Goal: Contribute content: Add original content to the website for others to see

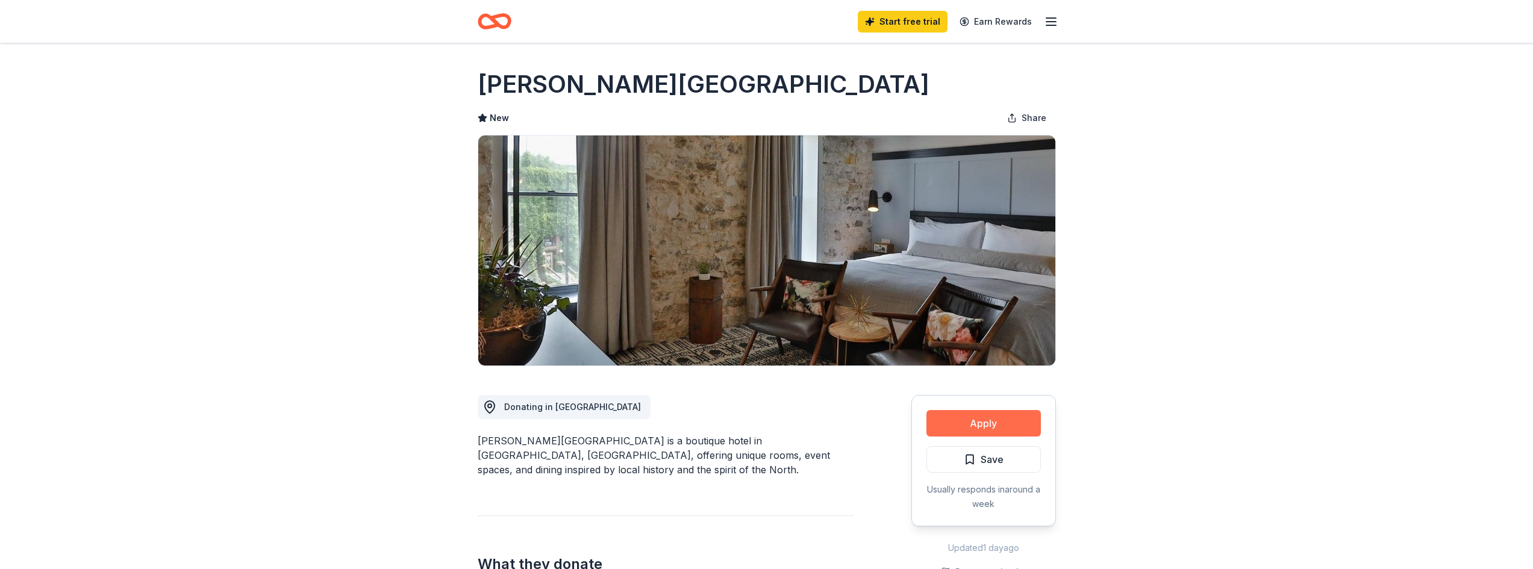
click at [994, 425] on button "Apply" at bounding box center [983, 423] width 114 height 26
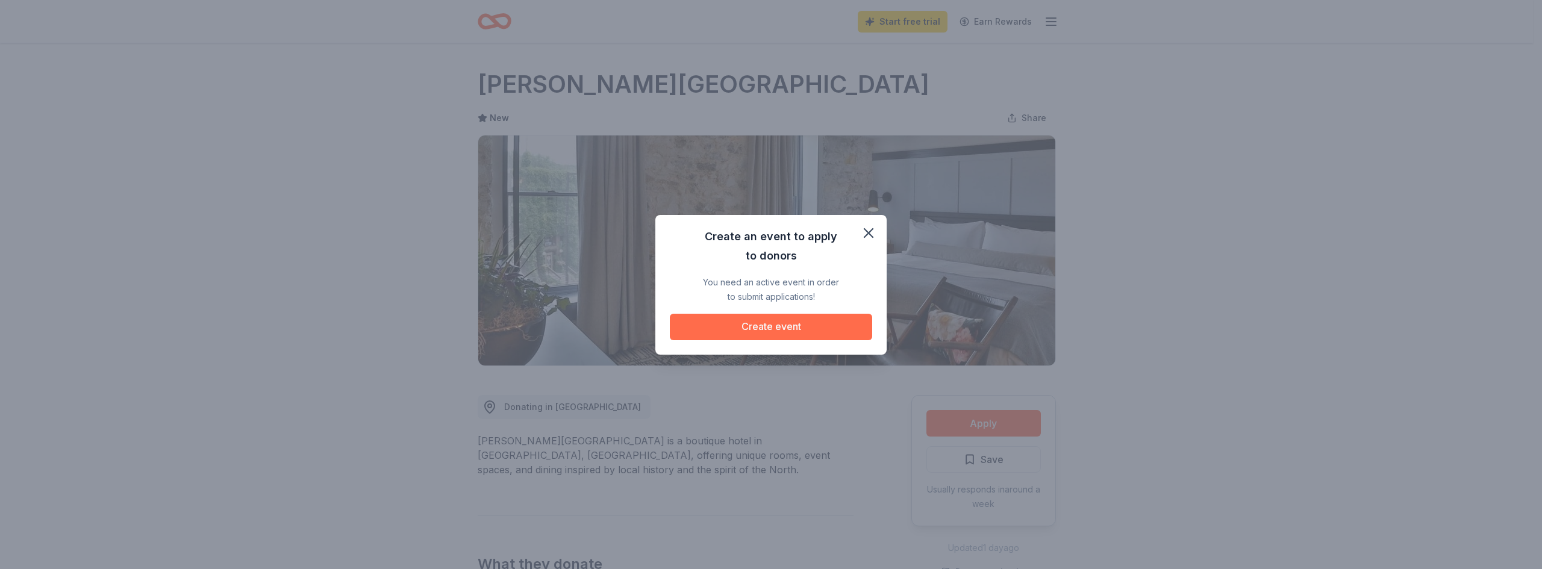
click at [758, 332] on button "Create event" at bounding box center [771, 327] width 202 height 26
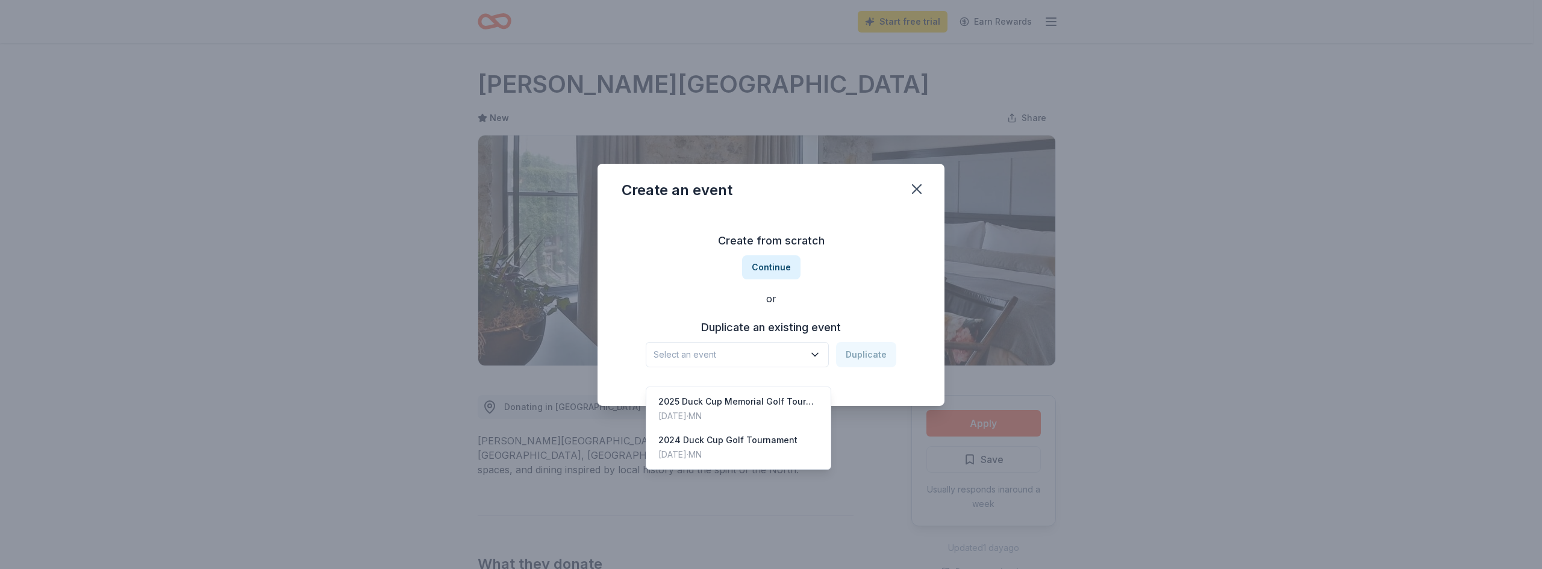
click at [817, 352] on icon "button" at bounding box center [815, 355] width 12 height 12
click at [737, 346] on button "Select an event" at bounding box center [737, 354] width 183 height 25
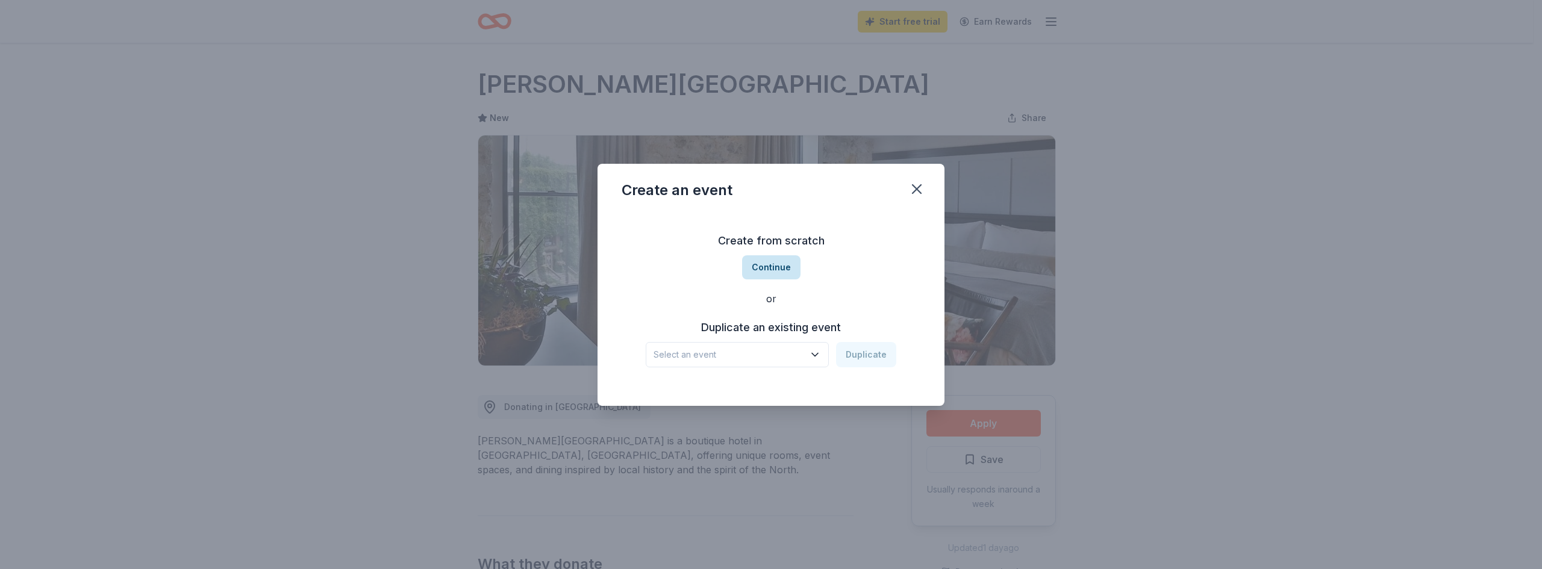
click at [756, 267] on button "Continue" at bounding box center [771, 267] width 58 height 24
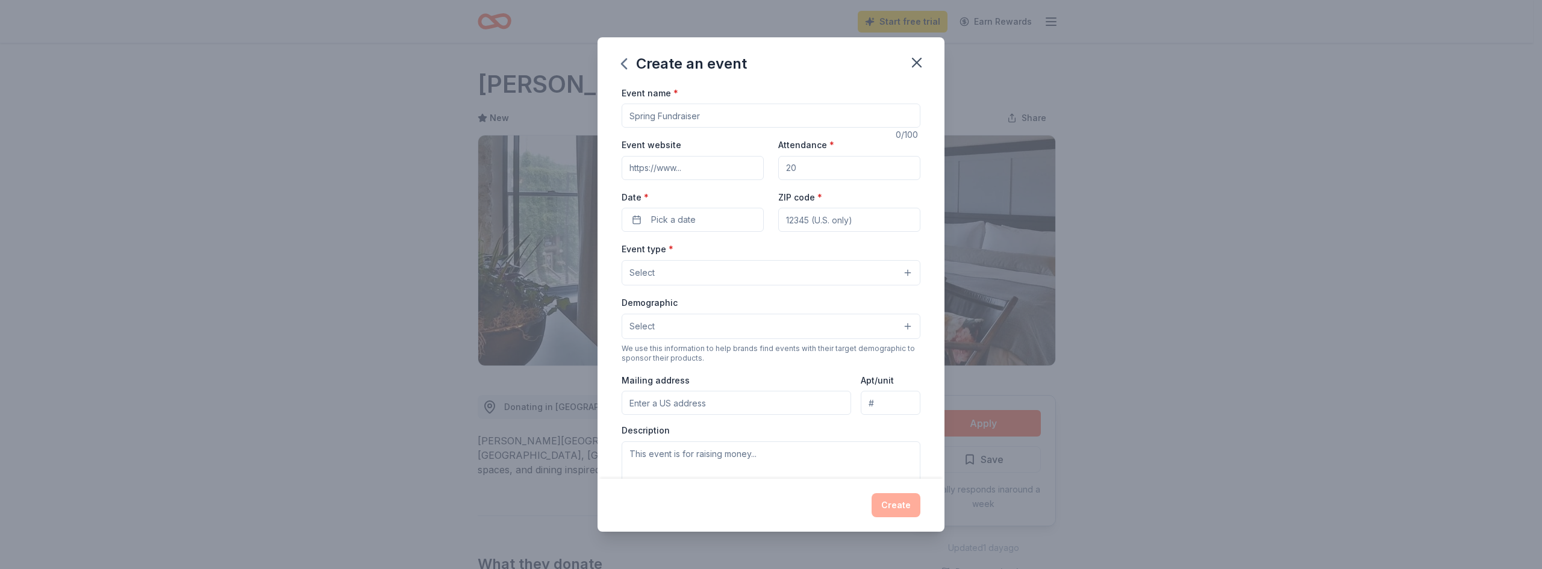
click at [657, 120] on input "Event name *" at bounding box center [771, 116] width 299 height 24
click at [658, 120] on input "Event name *" at bounding box center [771, 116] width 299 height 24
click at [643, 120] on input "Event name *" at bounding box center [771, 116] width 299 height 24
click at [649, 116] on input "Event name *" at bounding box center [771, 116] width 299 height 24
type input "Duck Cup Memorial Gala"
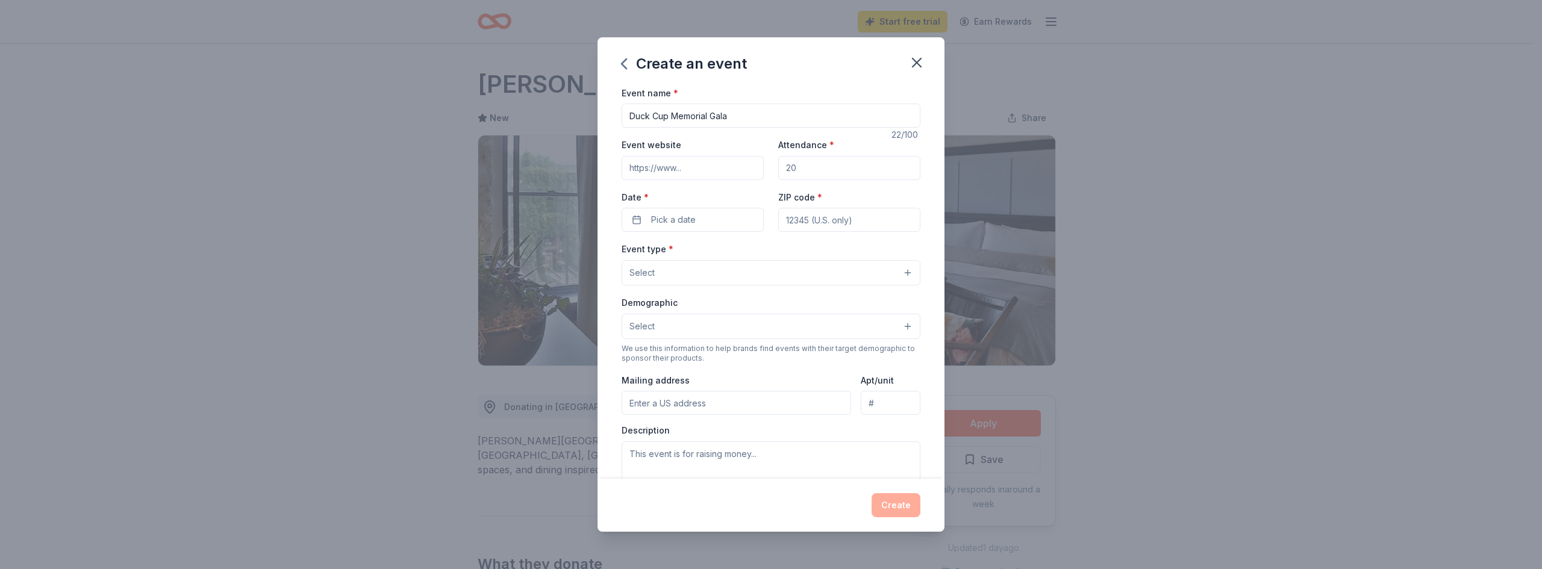
click at [661, 168] on input "Event website" at bounding box center [693, 168] width 142 height 24
type input "[DOMAIN_NAME]"
type input "600"
click at [677, 234] on div "Event name * Duck Cup Memorial Gala 22 /100 Event website [DOMAIN_NAME] Attenda…" at bounding box center [771, 364] width 299 height 556
click at [678, 223] on span "Pick a date" at bounding box center [673, 220] width 45 height 14
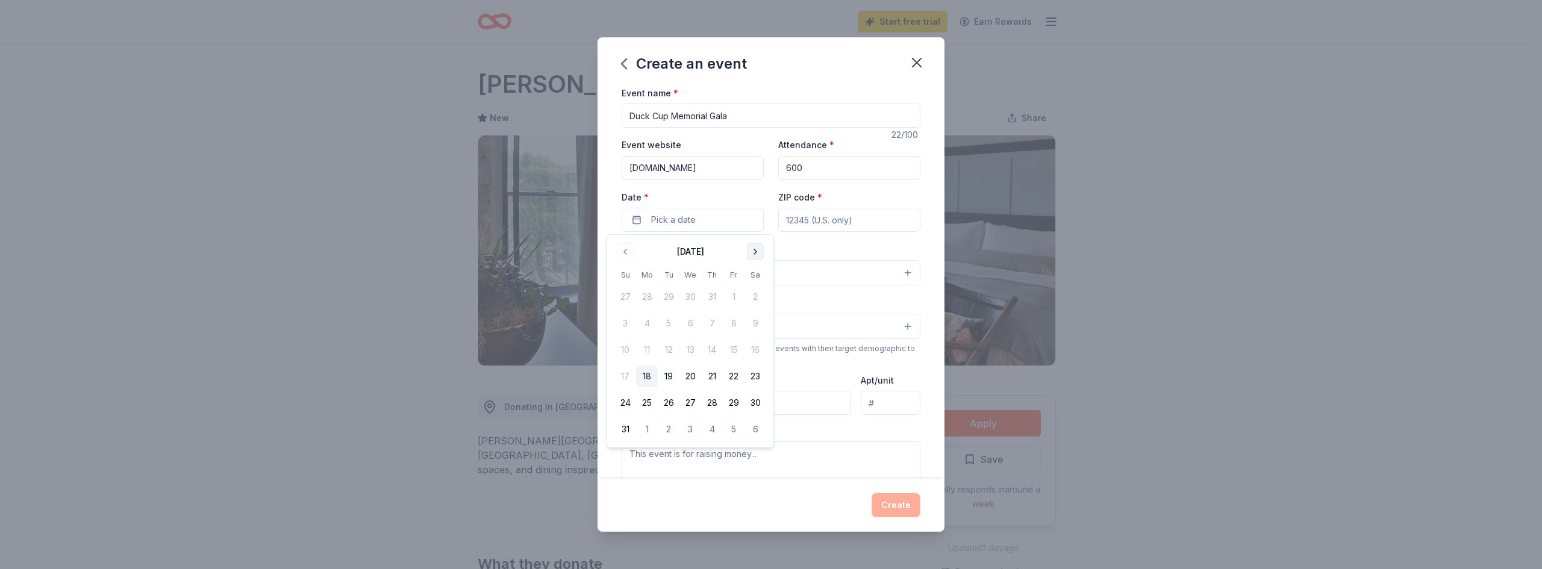
click at [755, 243] on button "Go to next month" at bounding box center [755, 251] width 17 height 17
click at [755, 246] on button "Go to next month" at bounding box center [755, 251] width 17 height 17
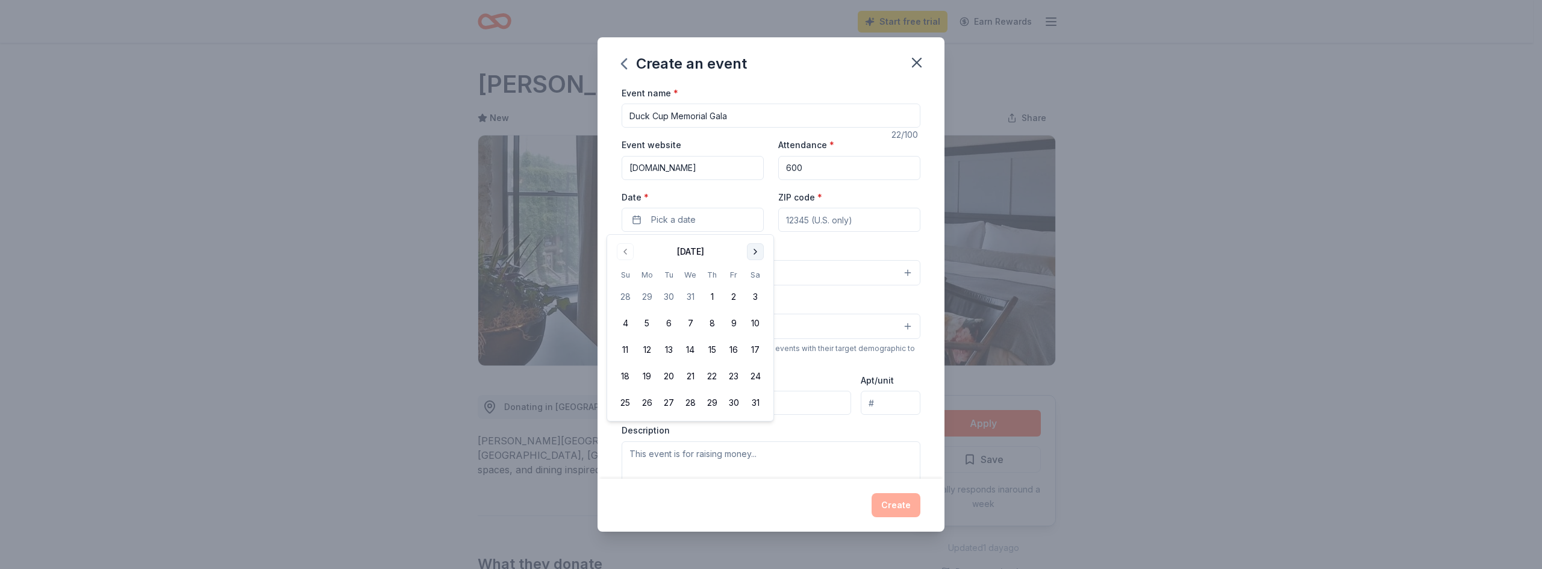
click at [755, 246] on button "Go to next month" at bounding box center [755, 251] width 17 height 17
click at [754, 298] on button "7" at bounding box center [755, 297] width 22 height 22
click at [821, 221] on input "ZIP code *" at bounding box center [849, 220] width 142 height 24
type input "56071"
click at [688, 268] on button "Select" at bounding box center [771, 272] width 299 height 25
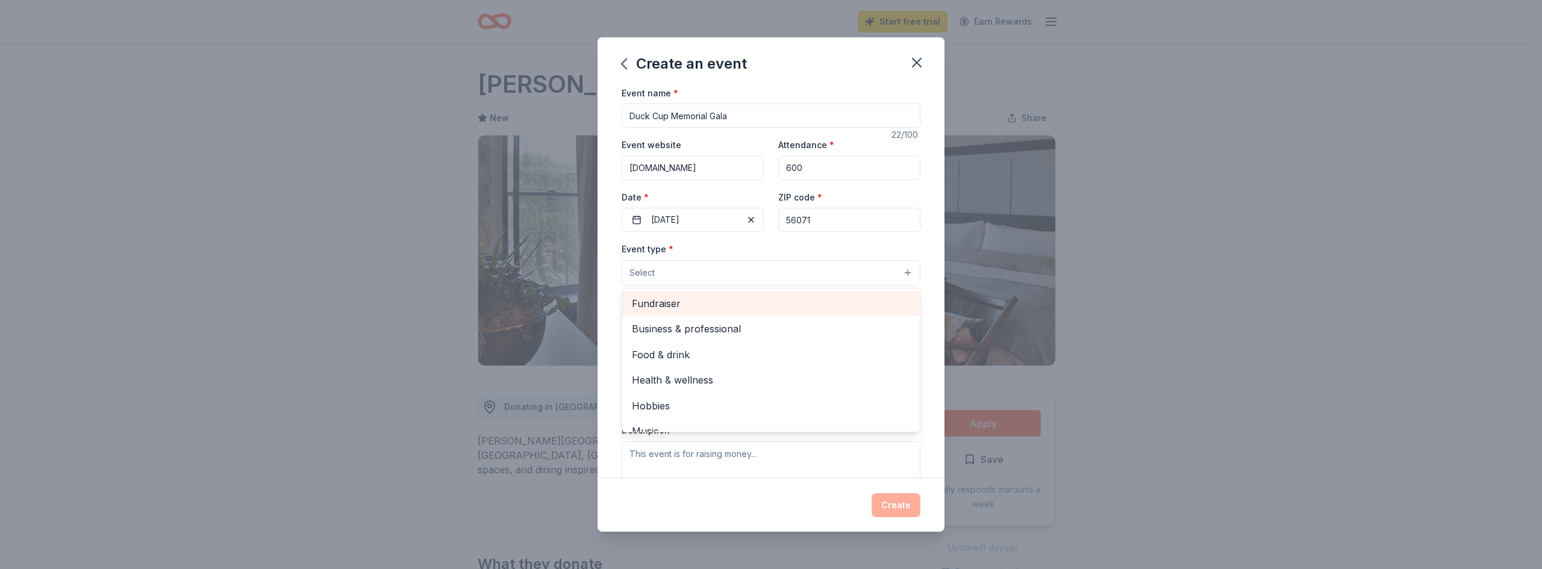
click at [682, 307] on span "Fundraiser" at bounding box center [771, 304] width 278 height 16
click at [874, 263] on button "Fundraiser" at bounding box center [771, 273] width 299 height 26
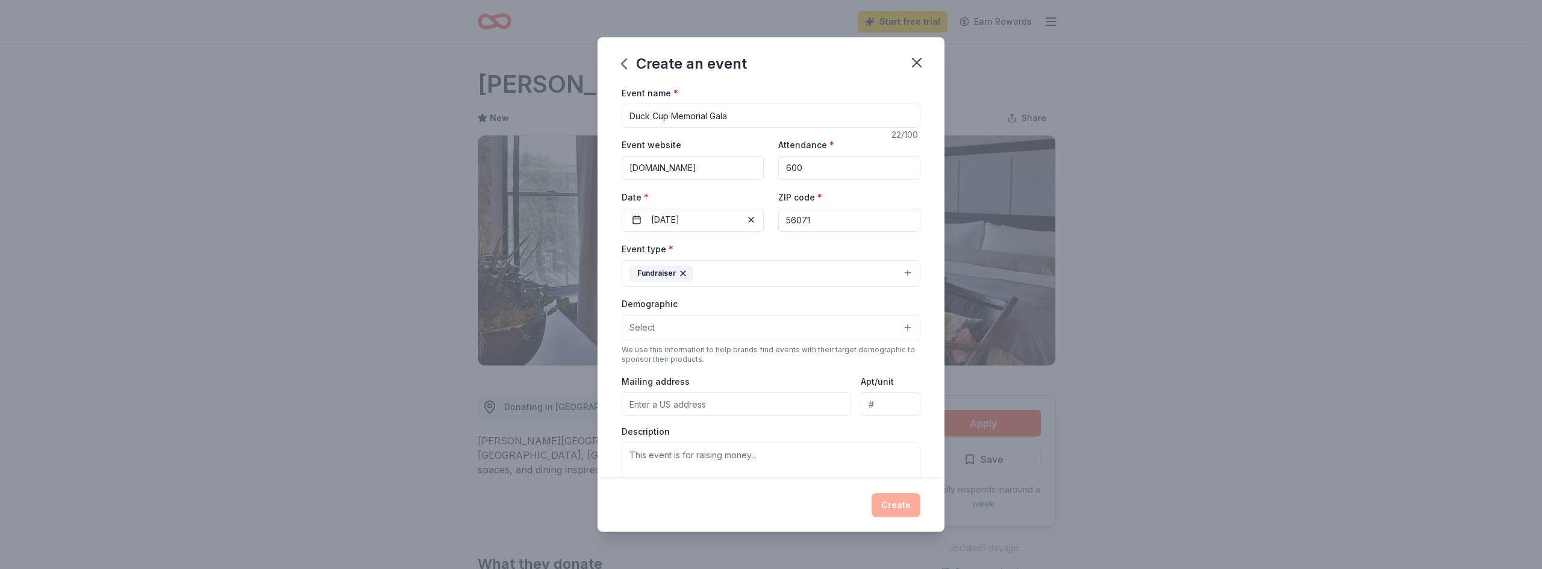
click at [718, 275] on button "Fundraiser" at bounding box center [771, 273] width 299 height 26
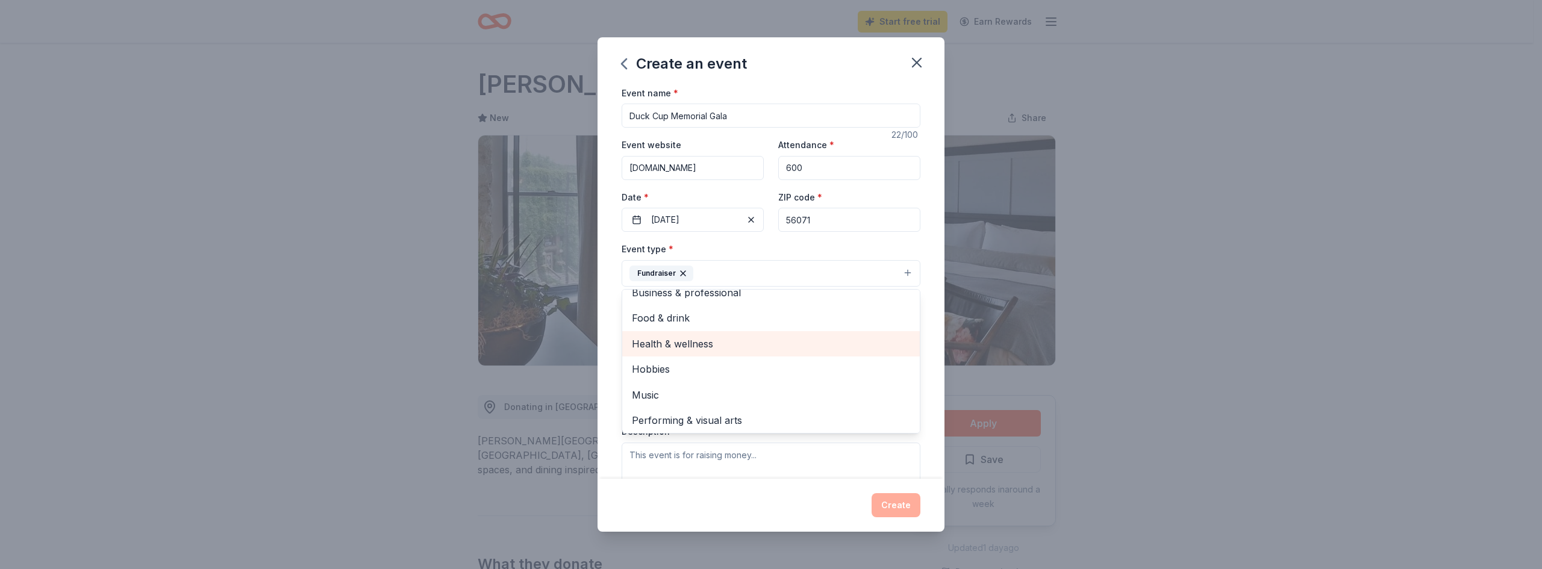
scroll to position [14, 0]
click at [717, 341] on span "Health & wellness" at bounding box center [771, 342] width 278 height 16
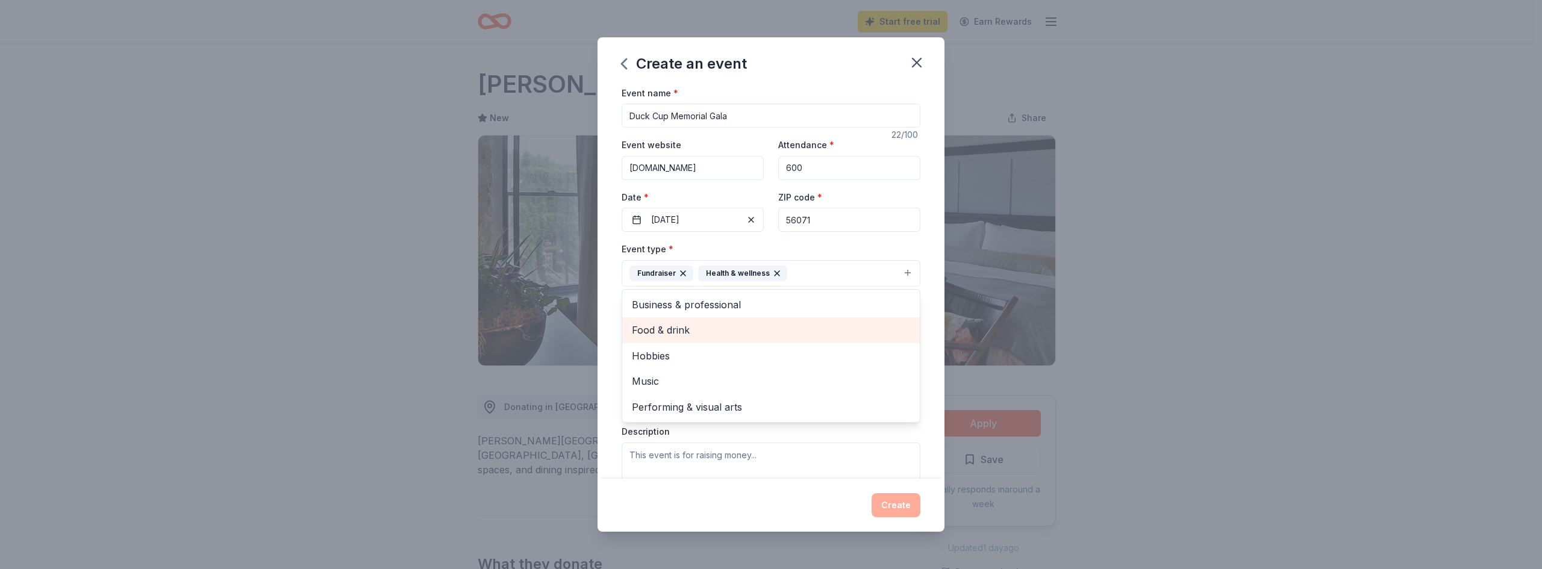
scroll to position [0, 0]
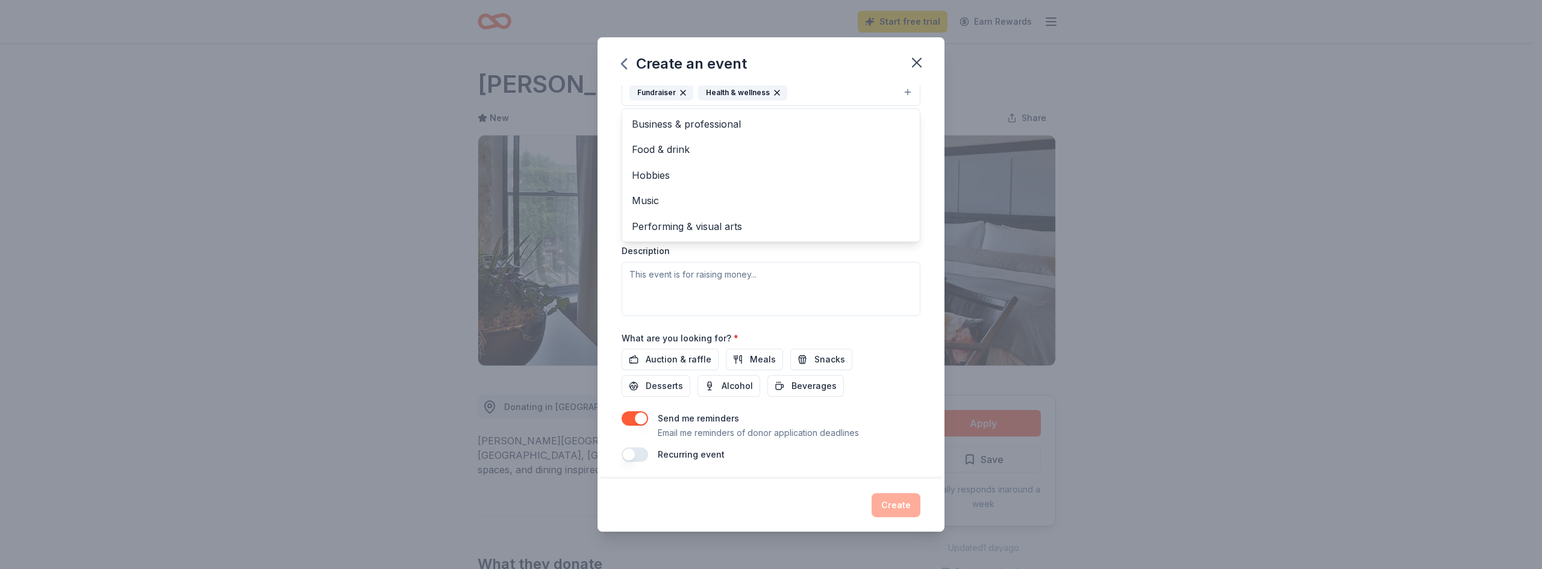
click at [790, 273] on div "Event type * Fundraiser Health & wellness Business & professional Food & drink …" at bounding box center [771, 188] width 299 height 255
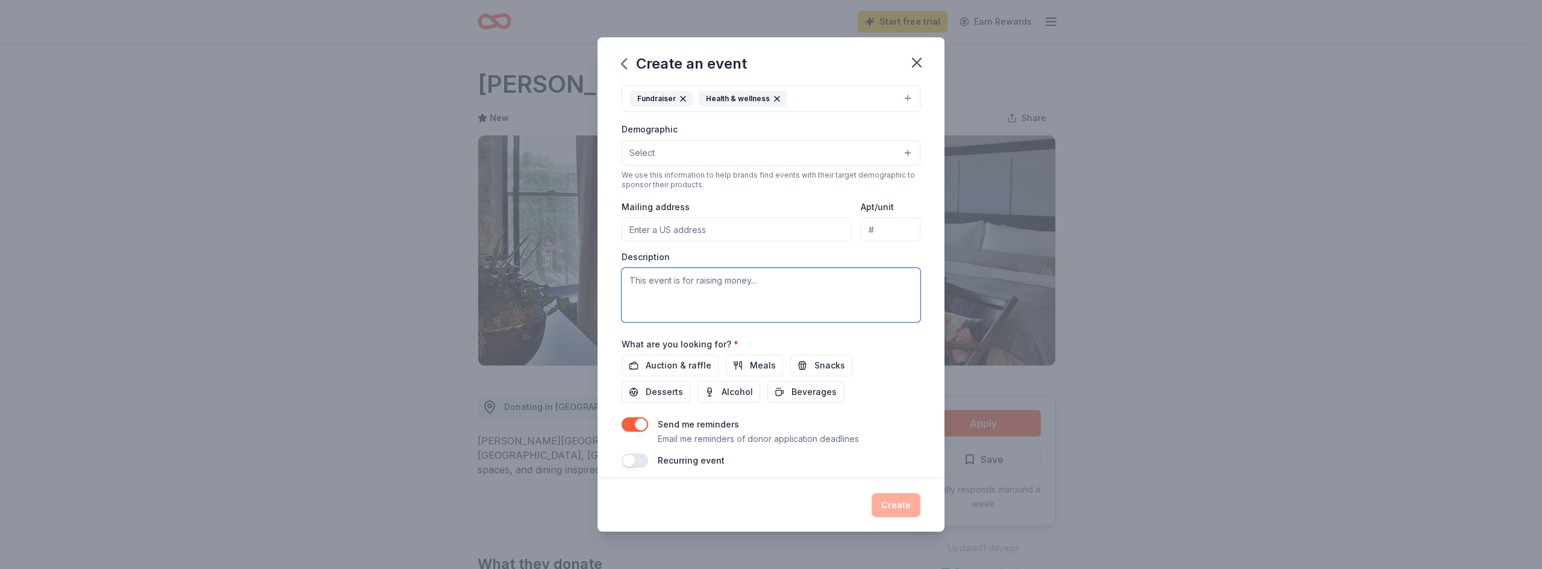
click at [690, 286] on textarea at bounding box center [771, 295] width 299 height 54
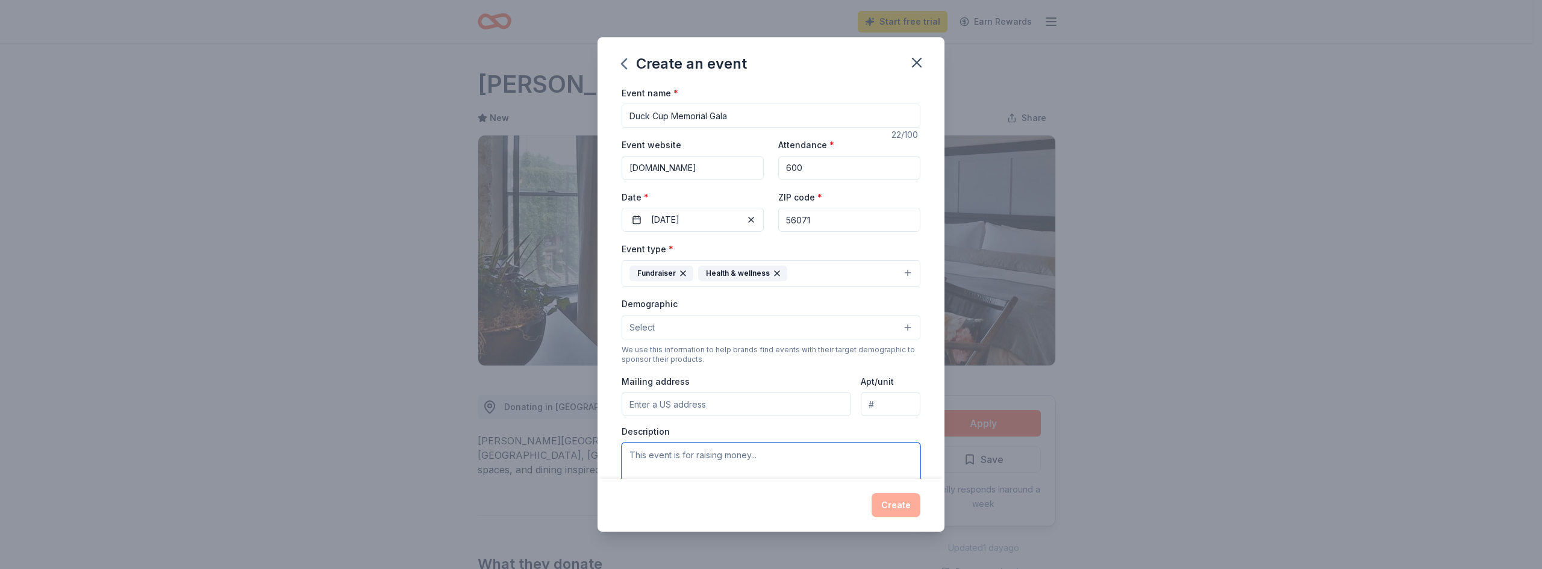
scroll to position [60, 0]
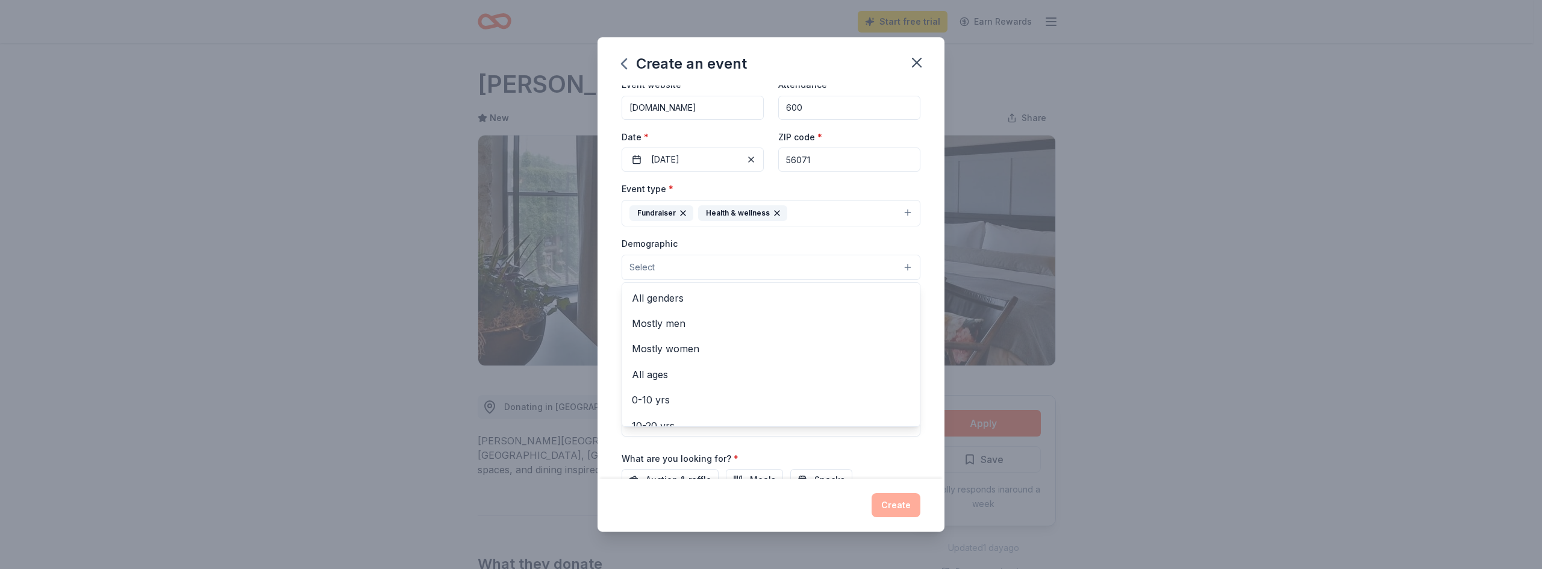
click at [699, 268] on button "Select" at bounding box center [771, 267] width 299 height 25
click at [682, 298] on span "All genders" at bounding box center [771, 298] width 278 height 16
click at [661, 364] on span "20-30 yrs" at bounding box center [771, 367] width 278 height 16
click at [659, 372] on span "30-40 yrs" at bounding box center [771, 367] width 278 height 16
click at [659, 367] on span "40-50 yrs" at bounding box center [771, 367] width 278 height 16
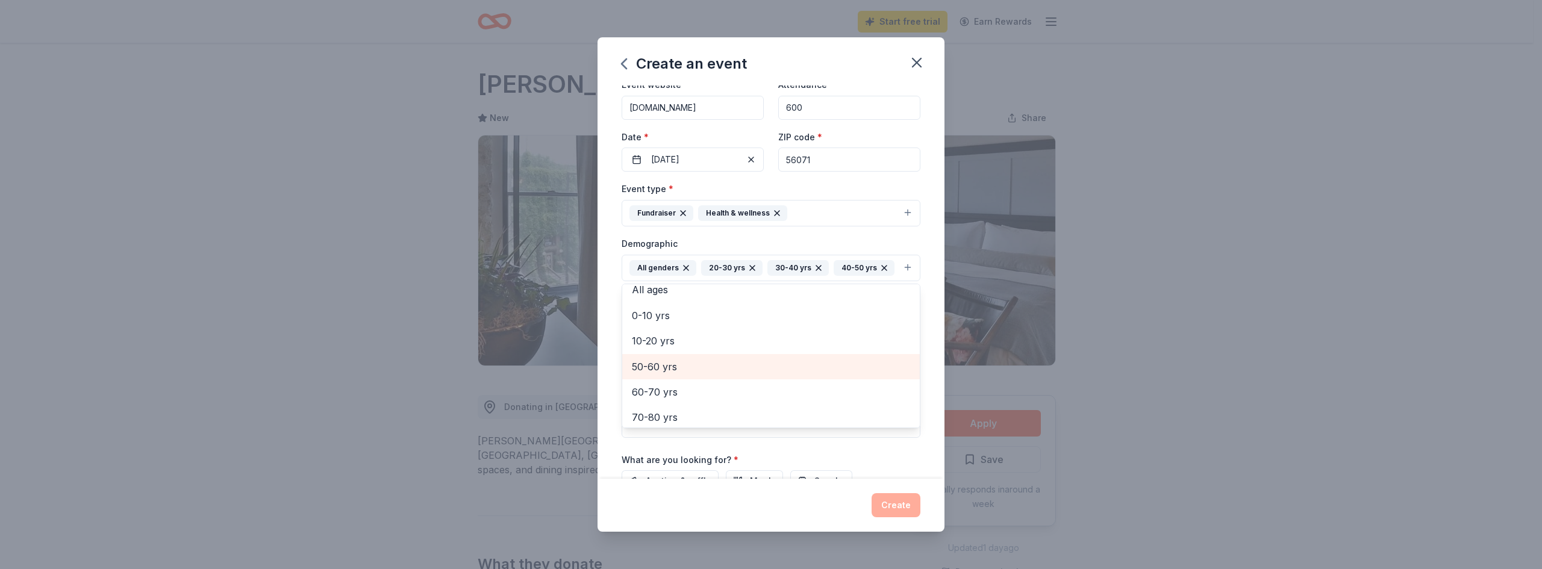
click at [659, 375] on span "50-60 yrs" at bounding box center [771, 367] width 278 height 16
click at [661, 390] on span "60-70 yrs" at bounding box center [771, 387] width 278 height 16
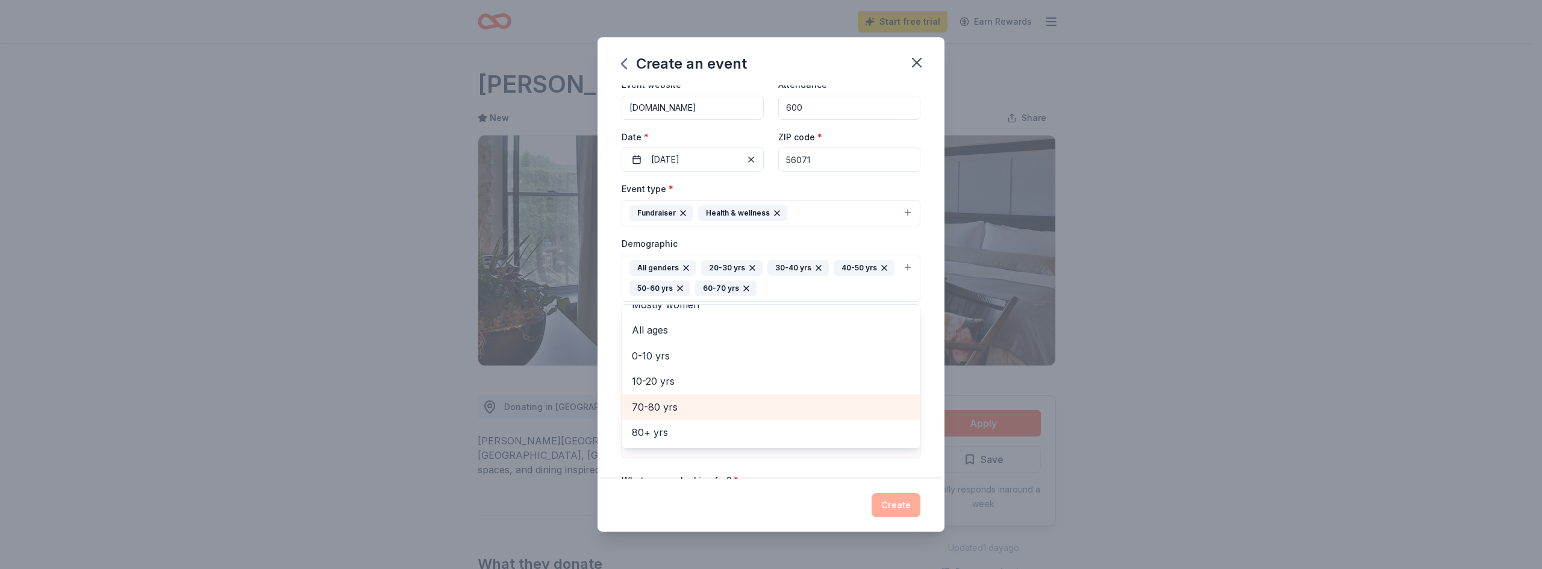
click at [656, 406] on span "70-80 yrs" at bounding box center [771, 407] width 278 height 16
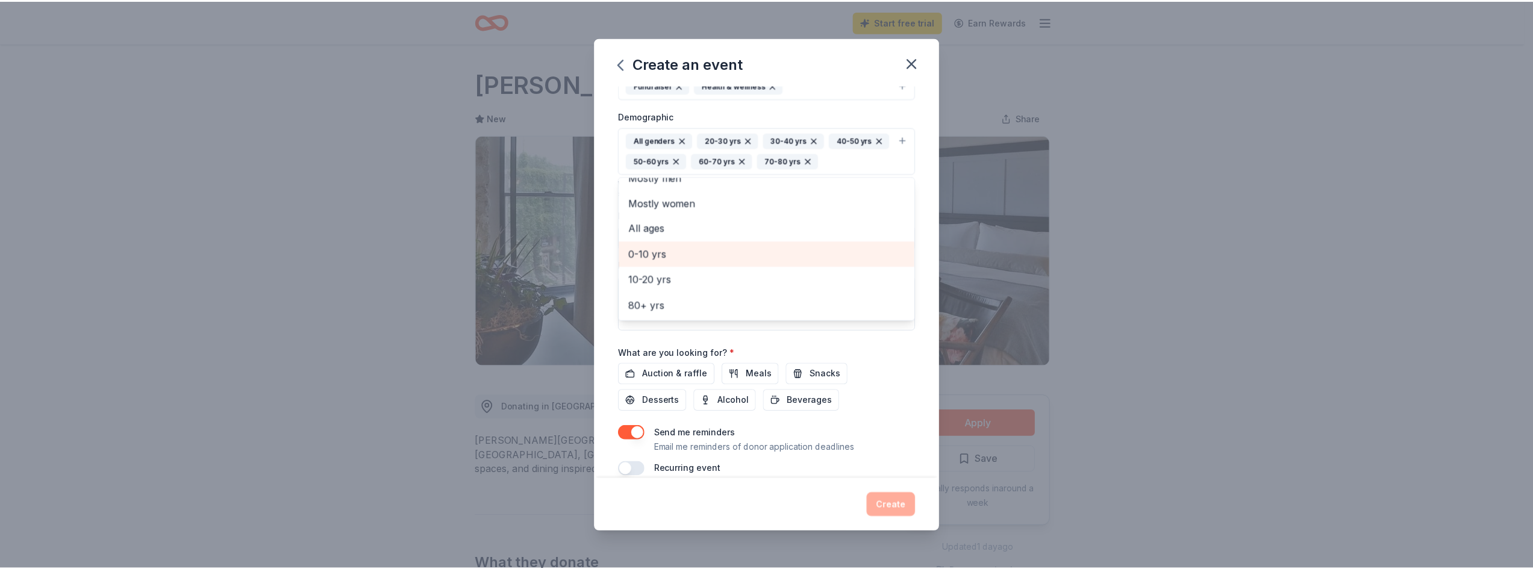
scroll to position [205, 0]
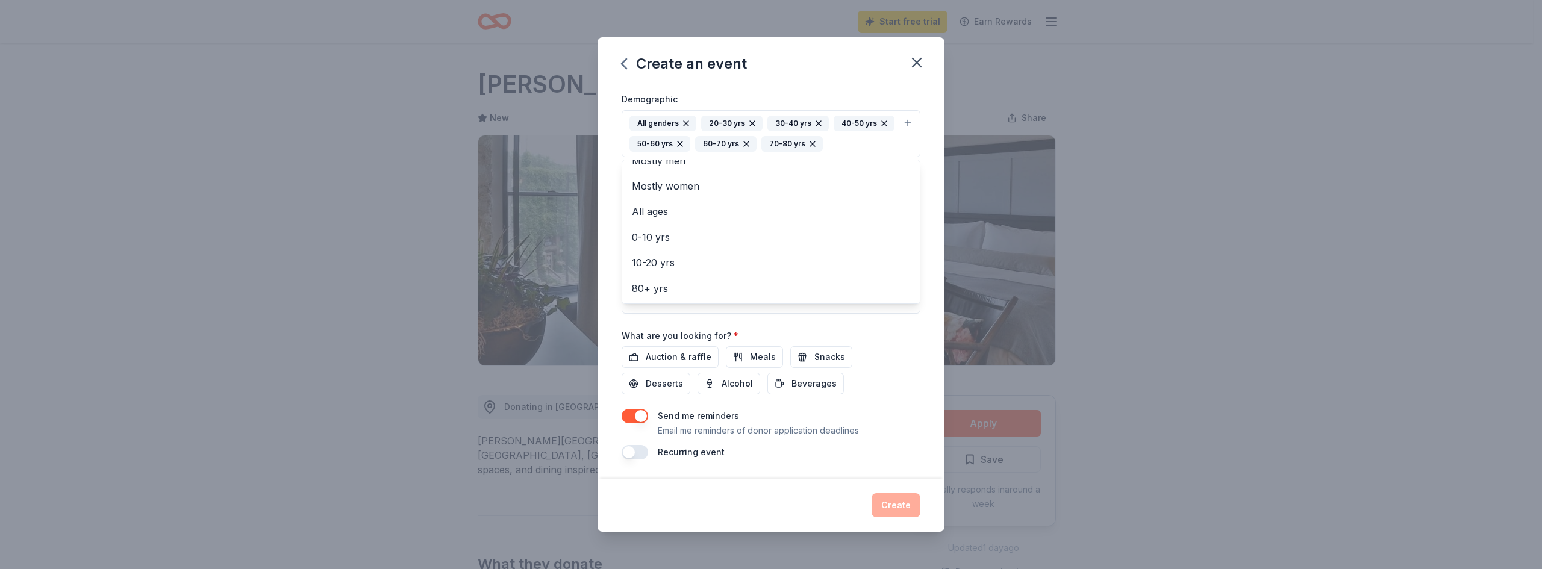
click at [851, 325] on div "Event name * Duck Cup Memorial Gala 22 /100 Event website [DOMAIN_NAME] Attenda…" at bounding box center [771, 170] width 299 height 579
click at [675, 279] on textarea at bounding box center [771, 287] width 299 height 54
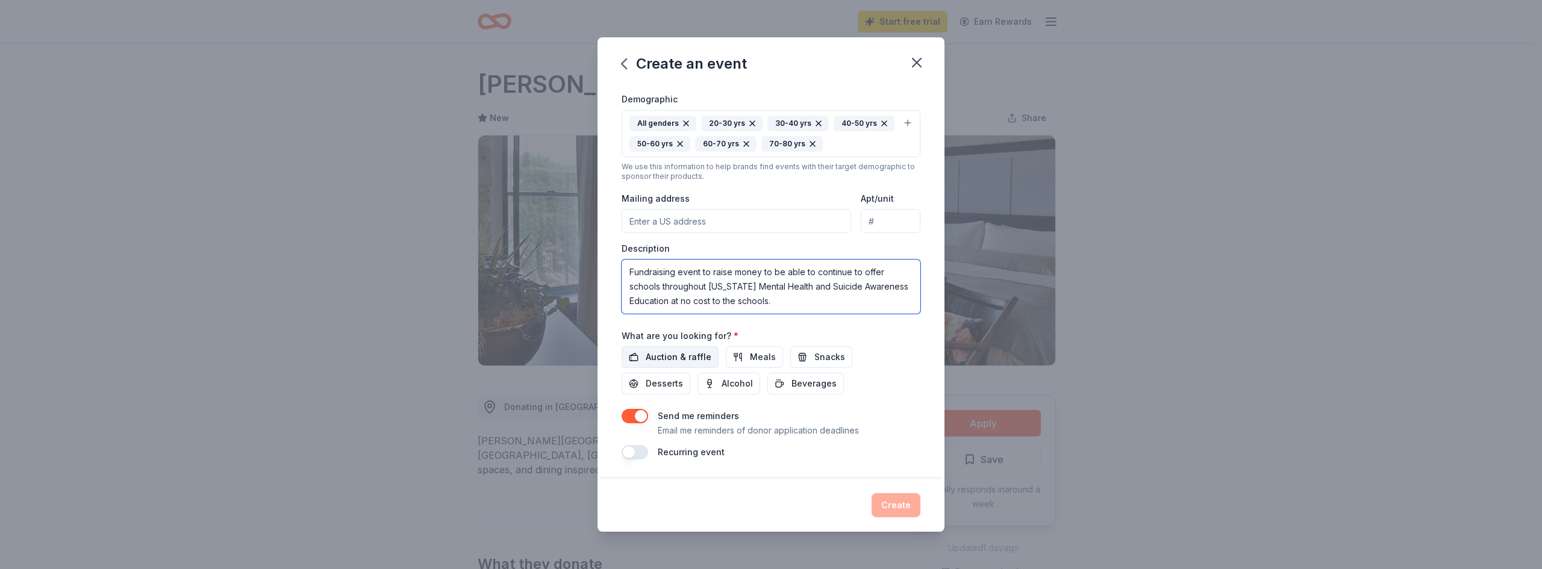
type textarea "Fundraising event to raise money to be able to continue to offer schools throug…"
click at [688, 352] on span "Auction & raffle" at bounding box center [679, 357] width 66 height 14
click at [894, 505] on button "Create" at bounding box center [895, 505] width 49 height 24
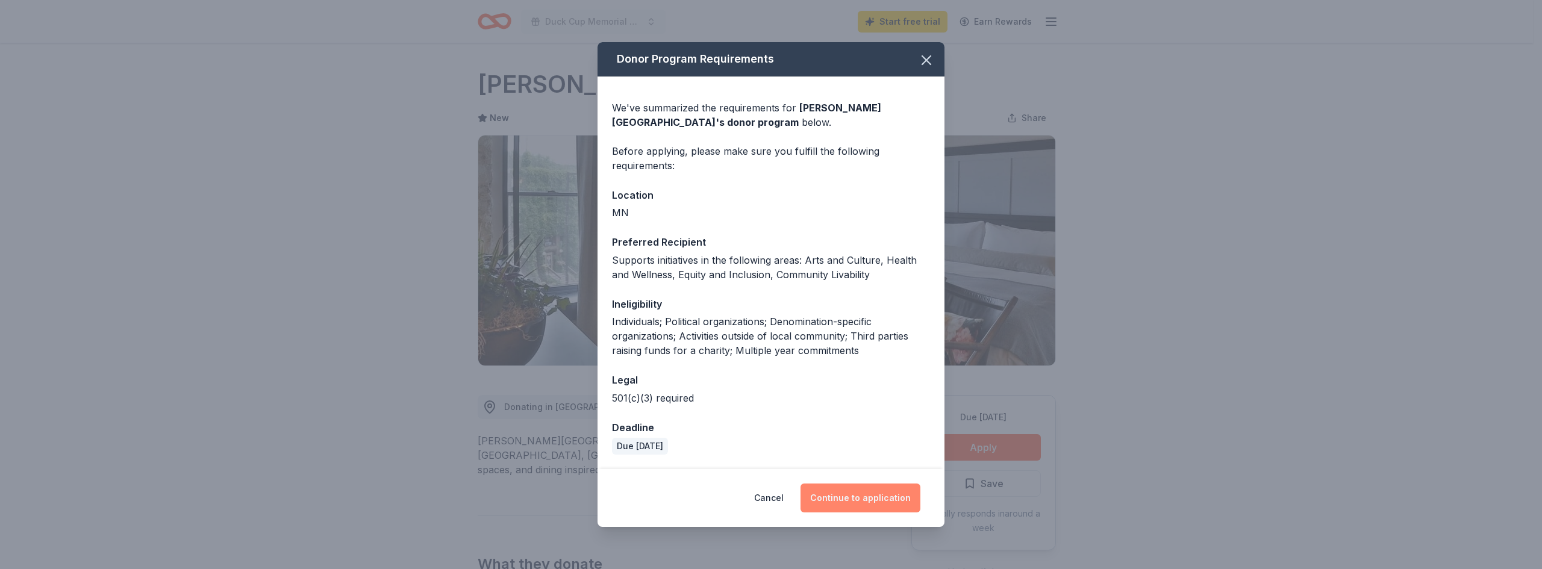
click at [835, 504] on button "Continue to application" at bounding box center [860, 498] width 120 height 29
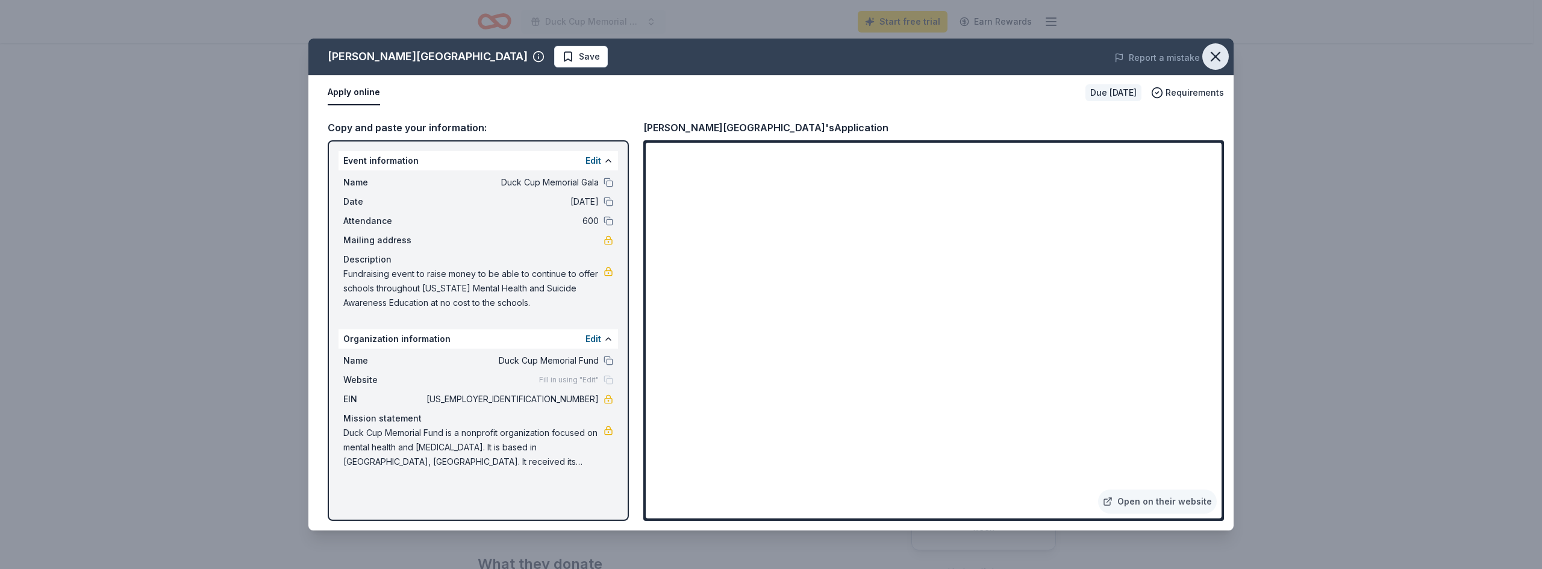
click at [1212, 59] on icon "button" at bounding box center [1215, 56] width 8 height 8
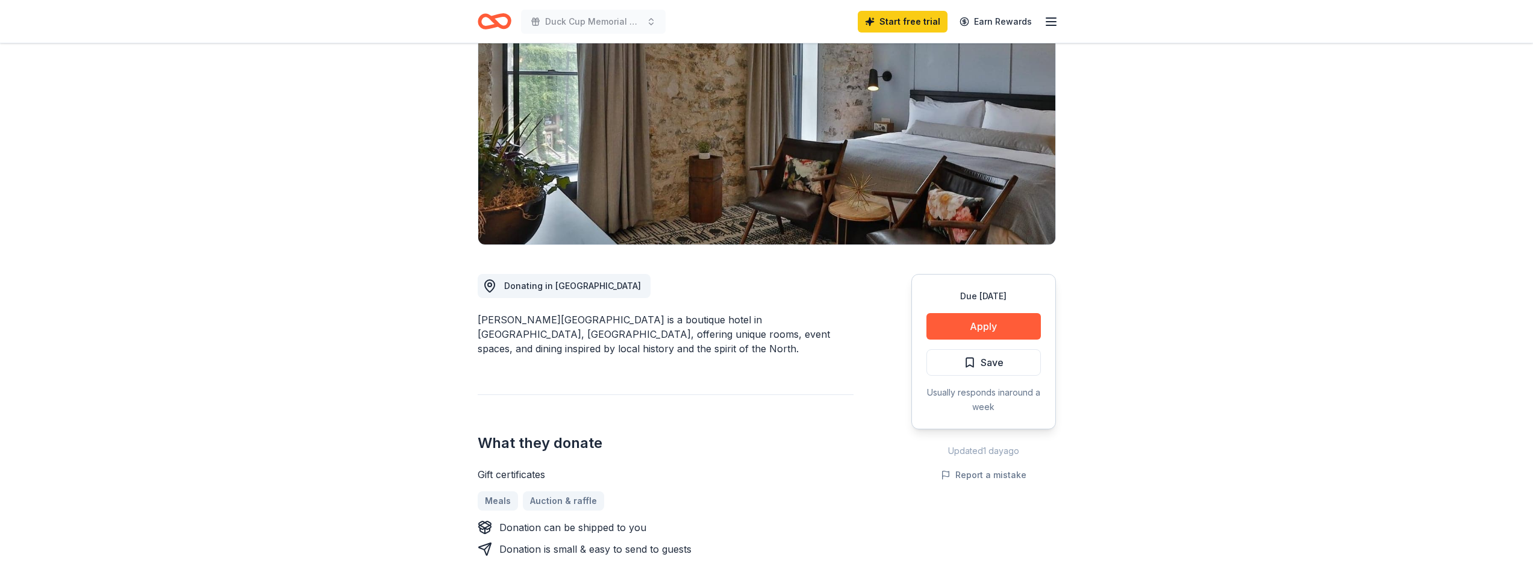
scroll to position [120, 0]
